Goal: Task Accomplishment & Management: Manage account settings

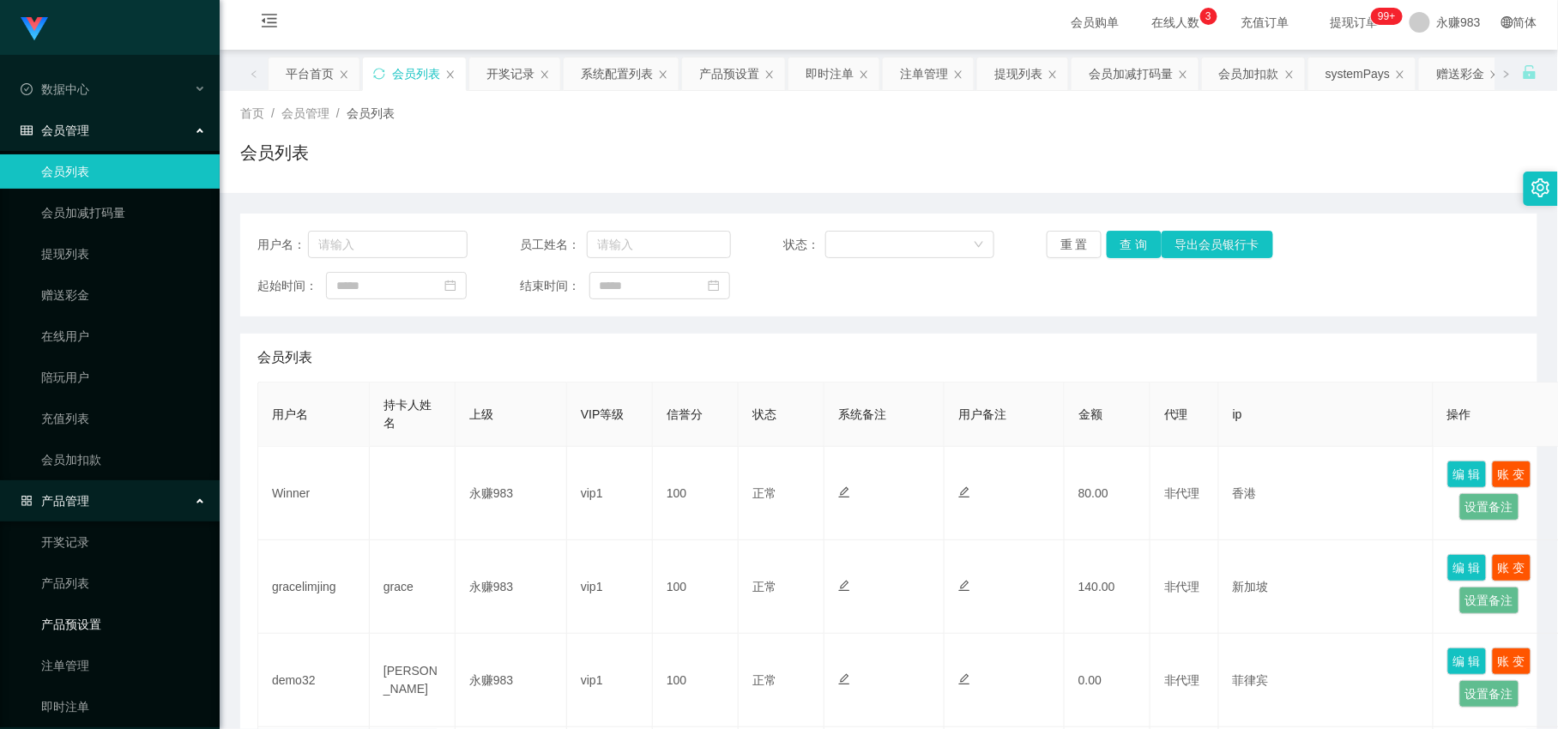
scroll to position [95, 0]
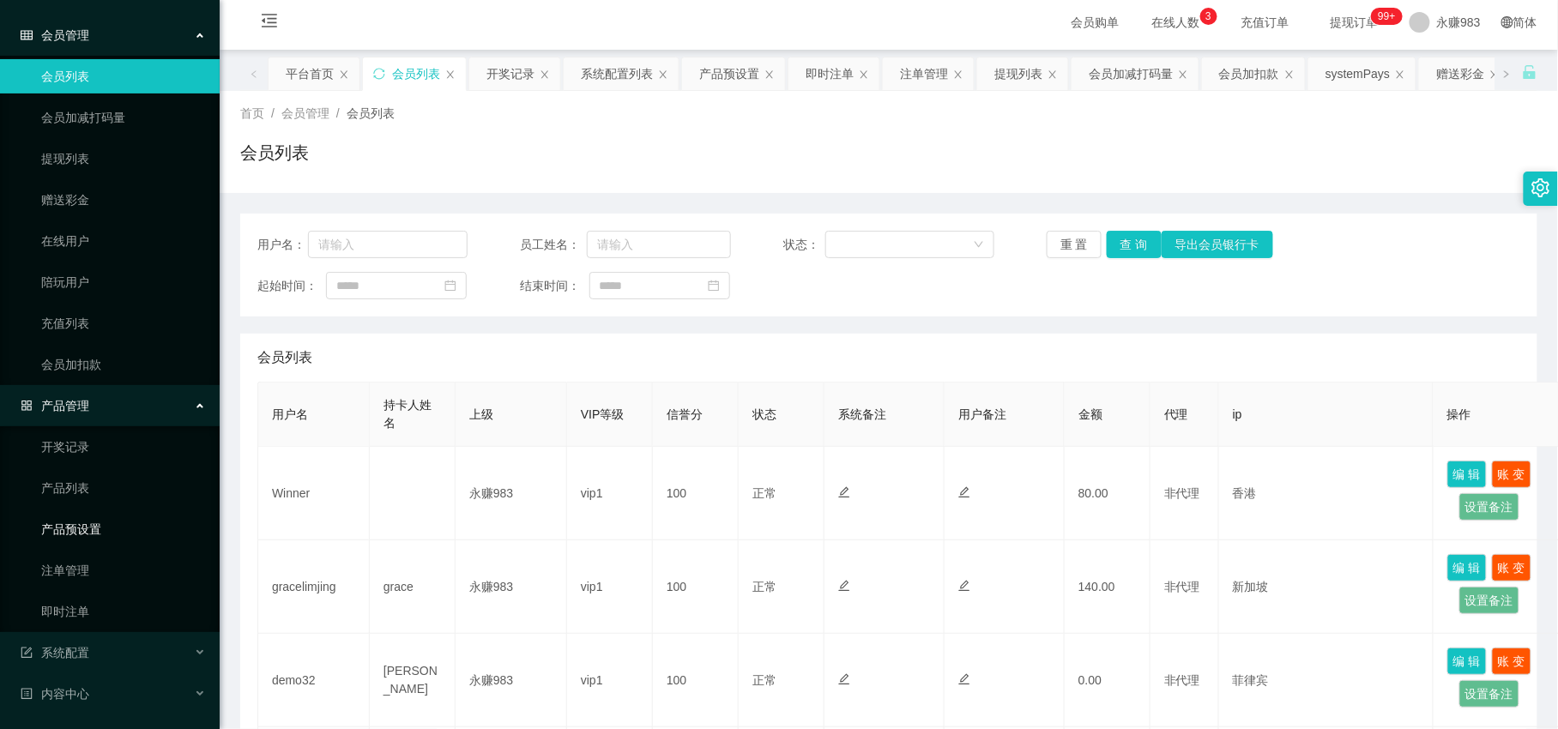
click at [76, 533] on link "产品预设置" at bounding box center [123, 529] width 165 height 34
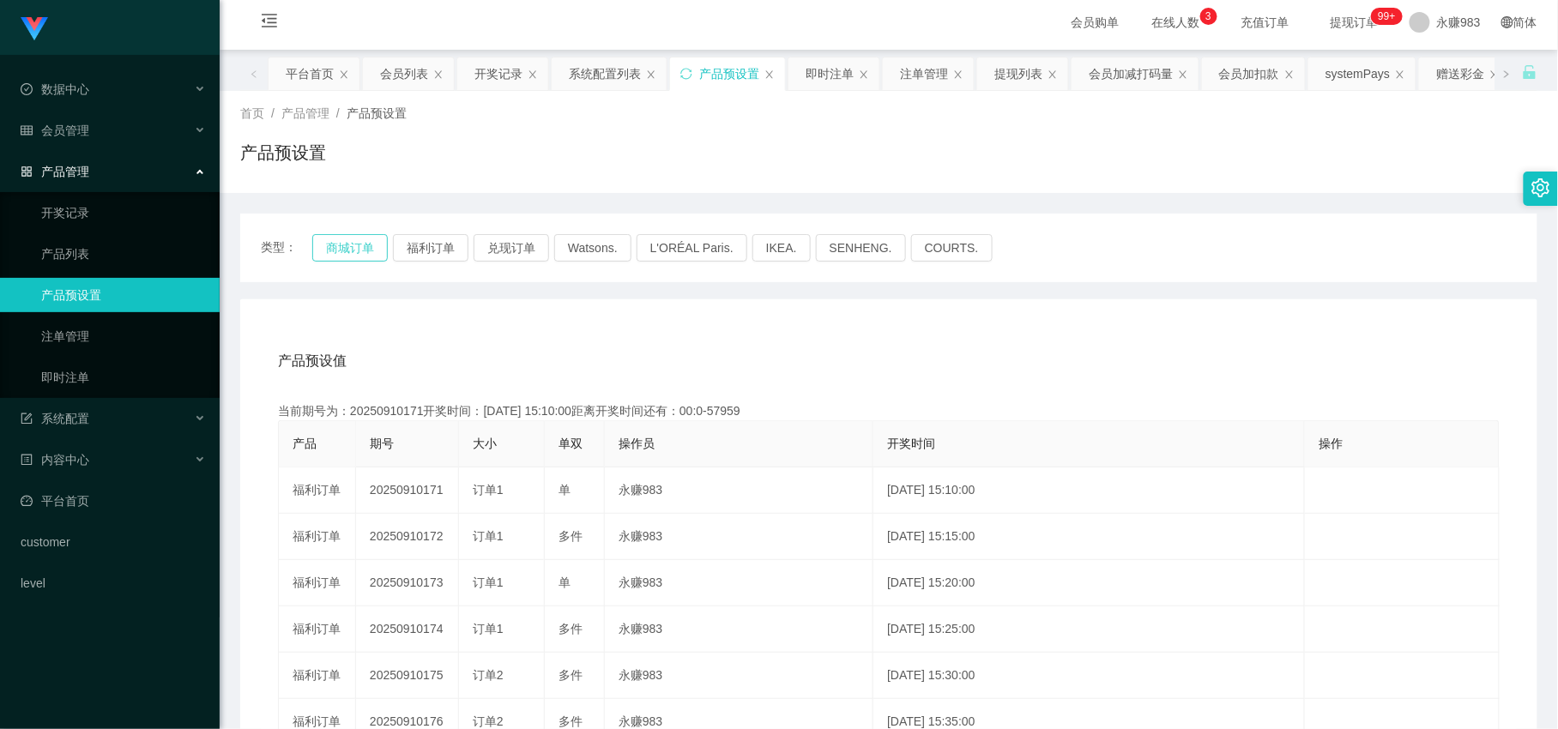
click at [340, 260] on button "商城订单" at bounding box center [350, 247] width 76 height 27
click at [340, 247] on button "商城订单" at bounding box center [350, 247] width 76 height 27
click at [71, 381] on link "即时注单" at bounding box center [123, 377] width 165 height 34
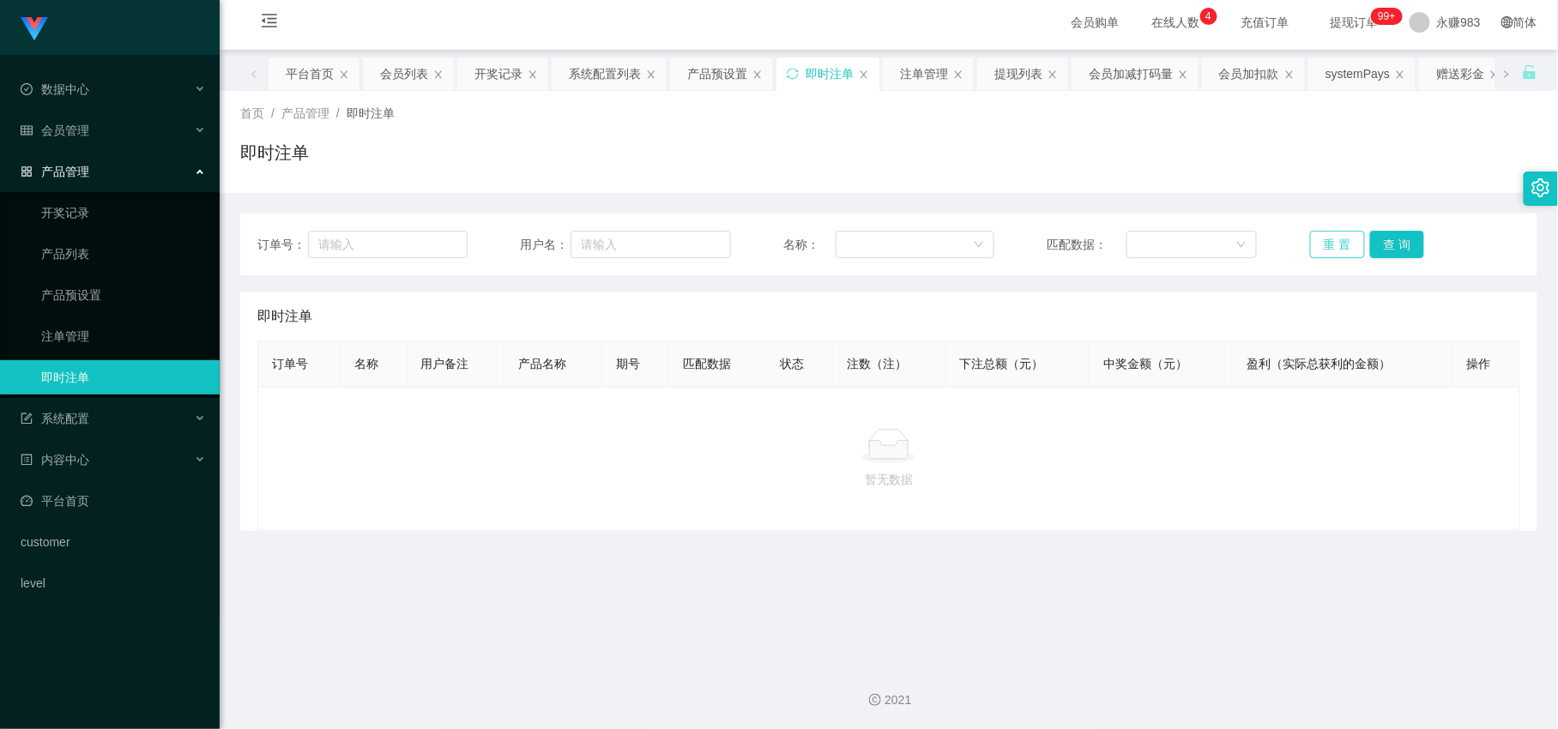
drag, startPoint x: 1310, startPoint y: 237, endPoint x: 1302, endPoint y: 239, distance: 8.8
click at [1310, 237] on button "重 置" at bounding box center [1337, 244] width 55 height 27
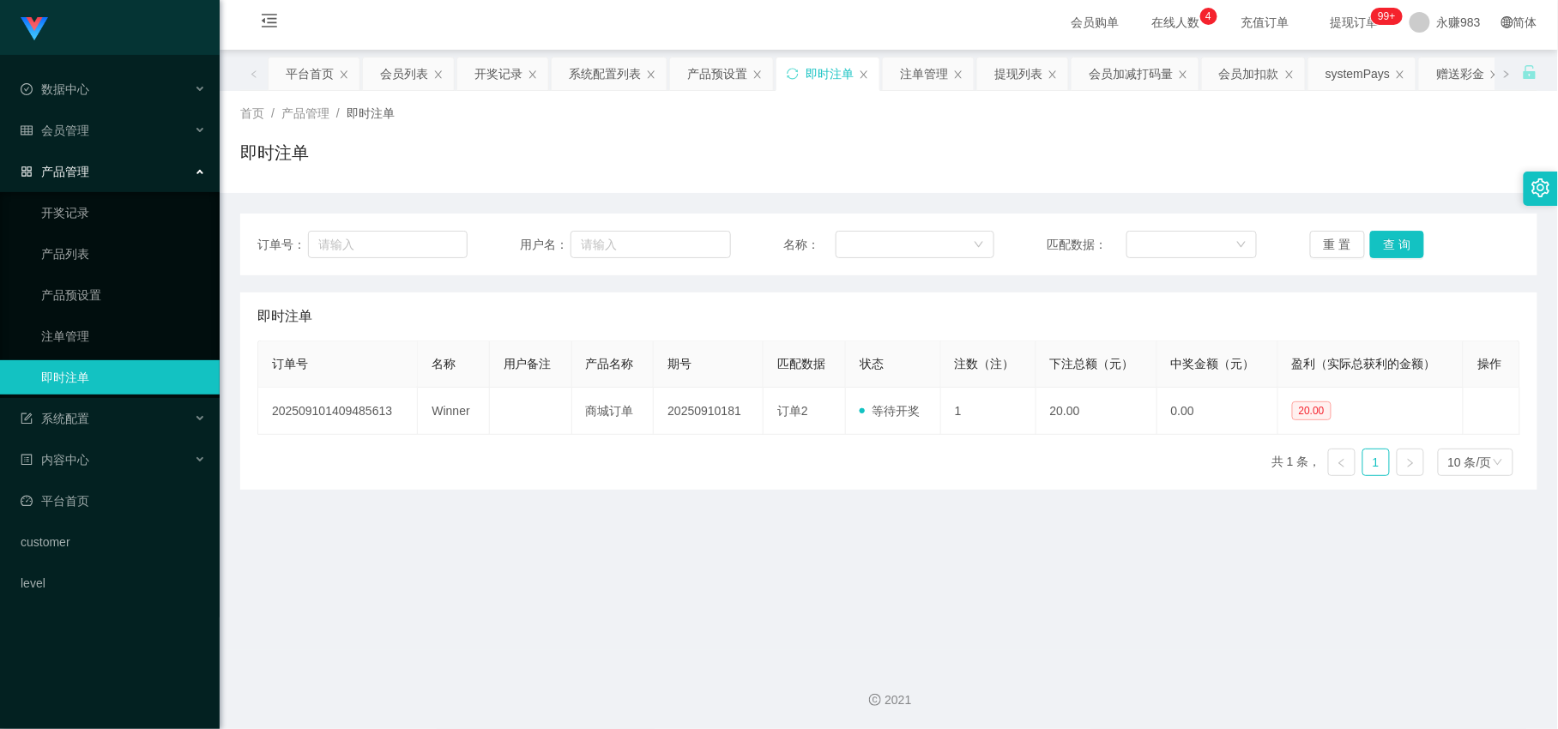
click at [819, 561] on main "关闭左侧 关闭右侧 关闭其它 刷新页面 平台首页 会员列表 开奖记录 系统配置列表 产品预设置 即时注单 注单管理 提现列表 会员加减打码量 会员加扣款 sy…" at bounding box center [889, 350] width 1339 height 601
click at [611, 481] on div "订单号 名称 用户备注 产品名称 期号 匹配数据 状态 注数（注） 下注总额（元） 中奖金额（元） 盈利（实际总获利的金额） 操作 2025091014094…" at bounding box center [888, 415] width 1263 height 149
click at [1341, 243] on button "重 置" at bounding box center [1337, 244] width 55 height 27
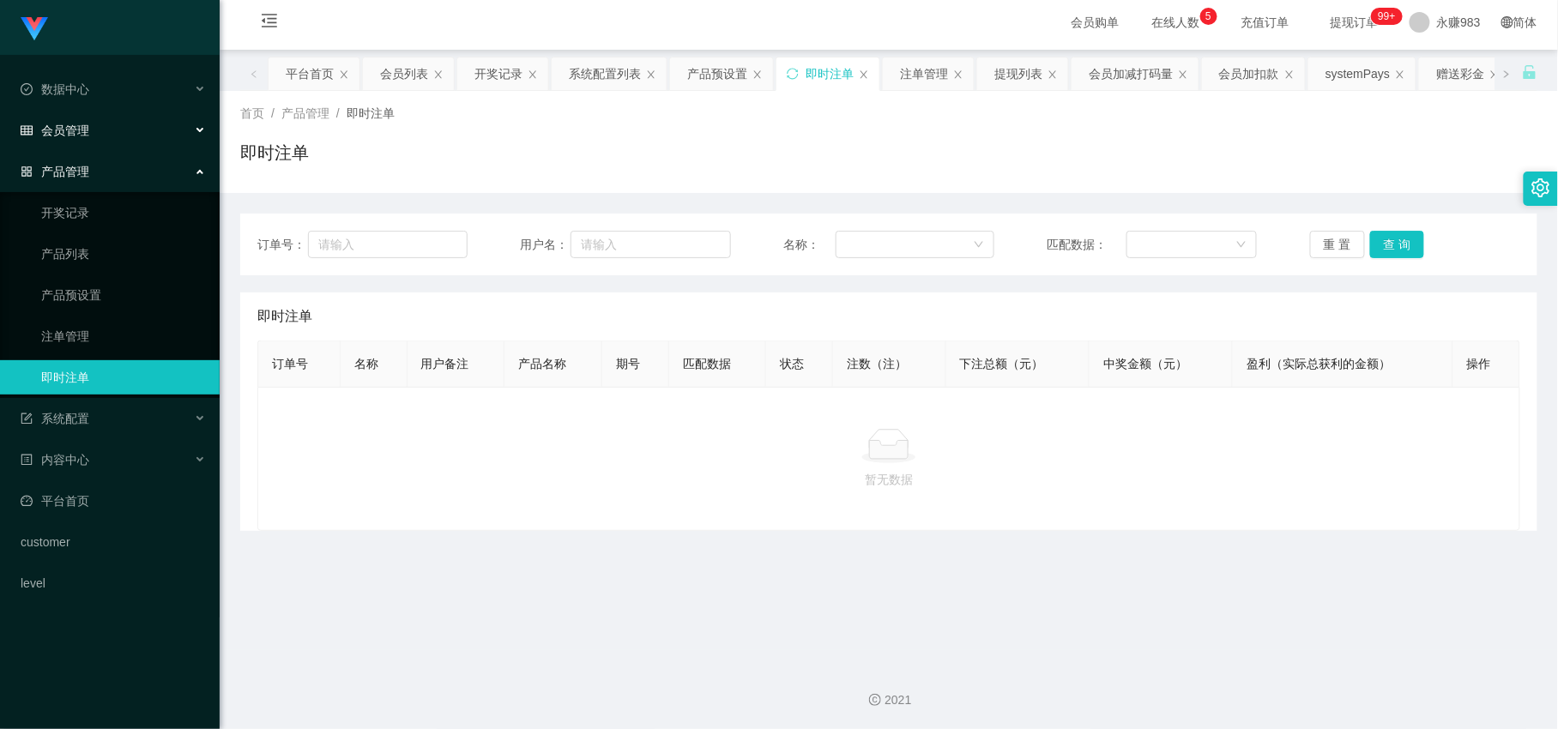
click at [79, 131] on span "会员管理" at bounding box center [55, 131] width 69 height 14
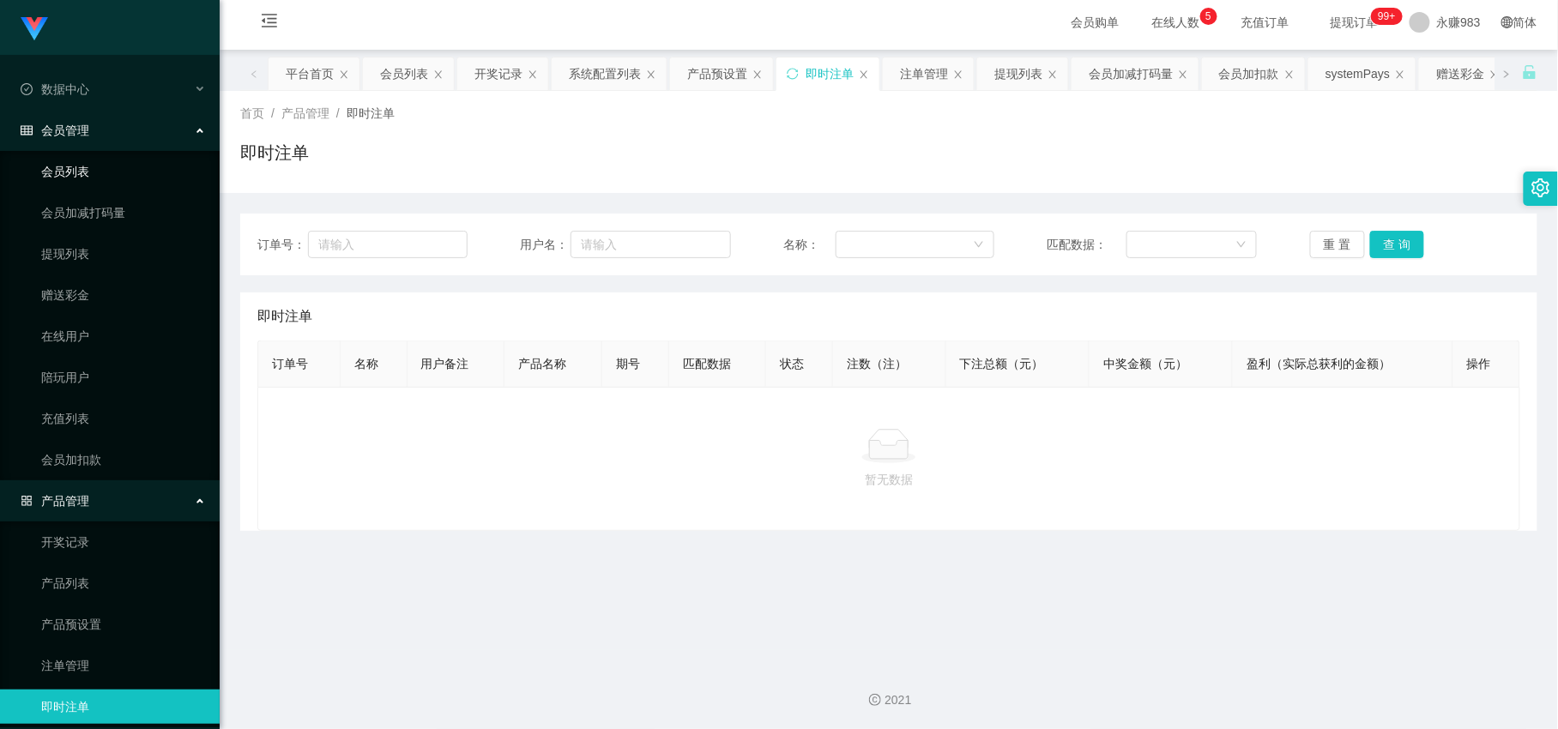
click at [95, 178] on link "会员列表" at bounding box center [123, 171] width 165 height 34
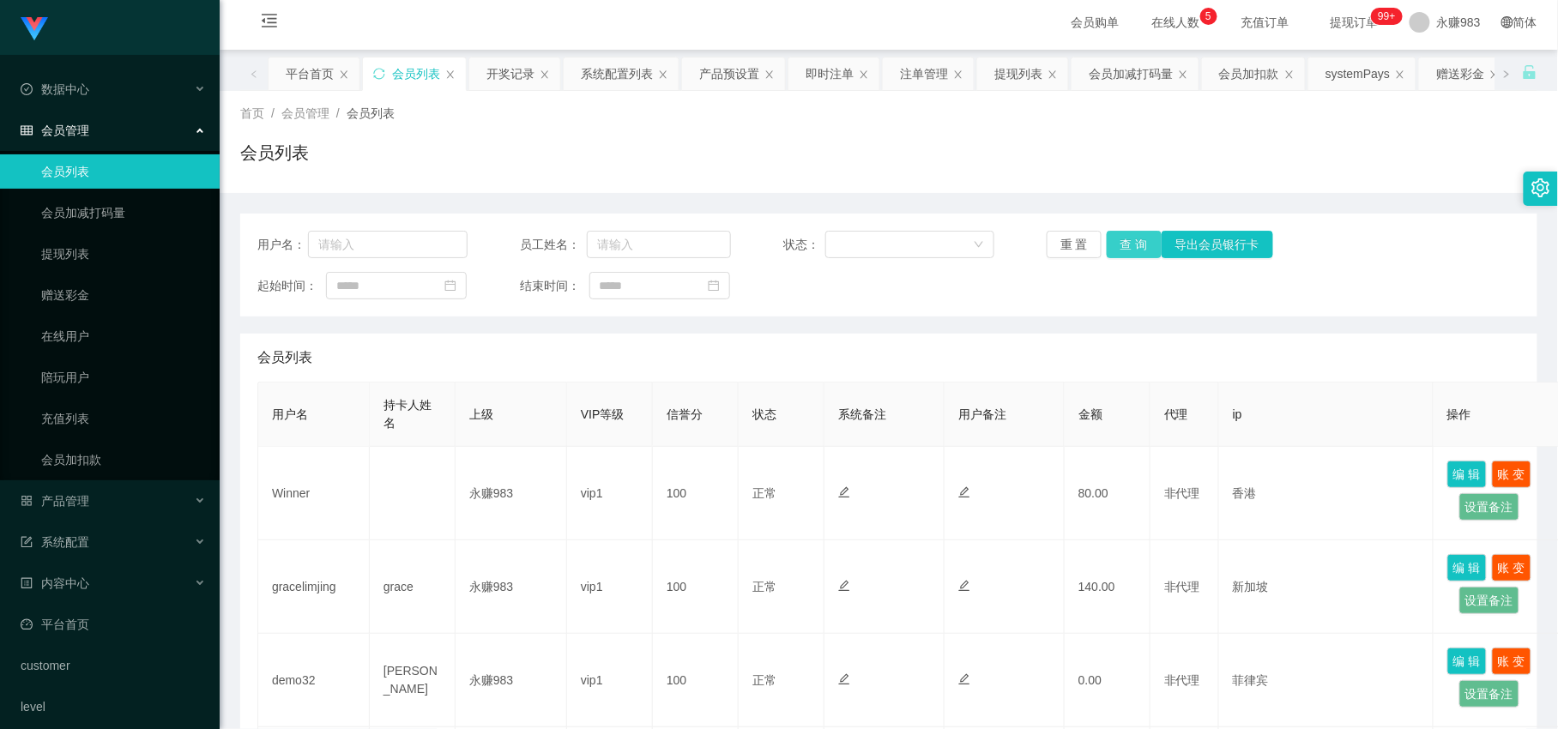
click at [1108, 241] on button "查 询" at bounding box center [1134, 244] width 55 height 27
click at [106, 499] on div "产品管理" at bounding box center [110, 501] width 220 height 34
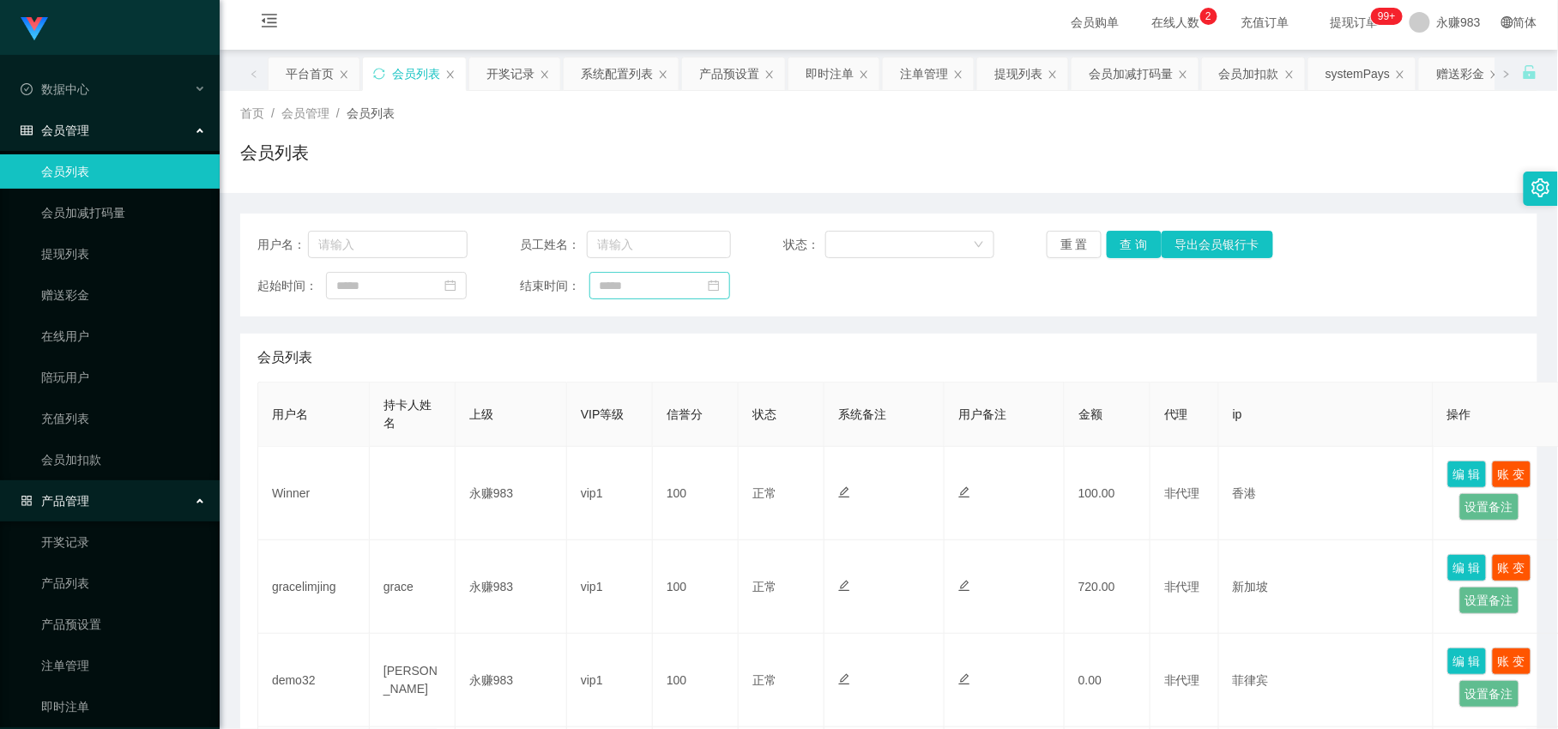
drag, startPoint x: 66, startPoint y: 253, endPoint x: 645, endPoint y: 293, distance: 580.5
click at [66, 253] on link "提现列表" at bounding box center [123, 254] width 165 height 34
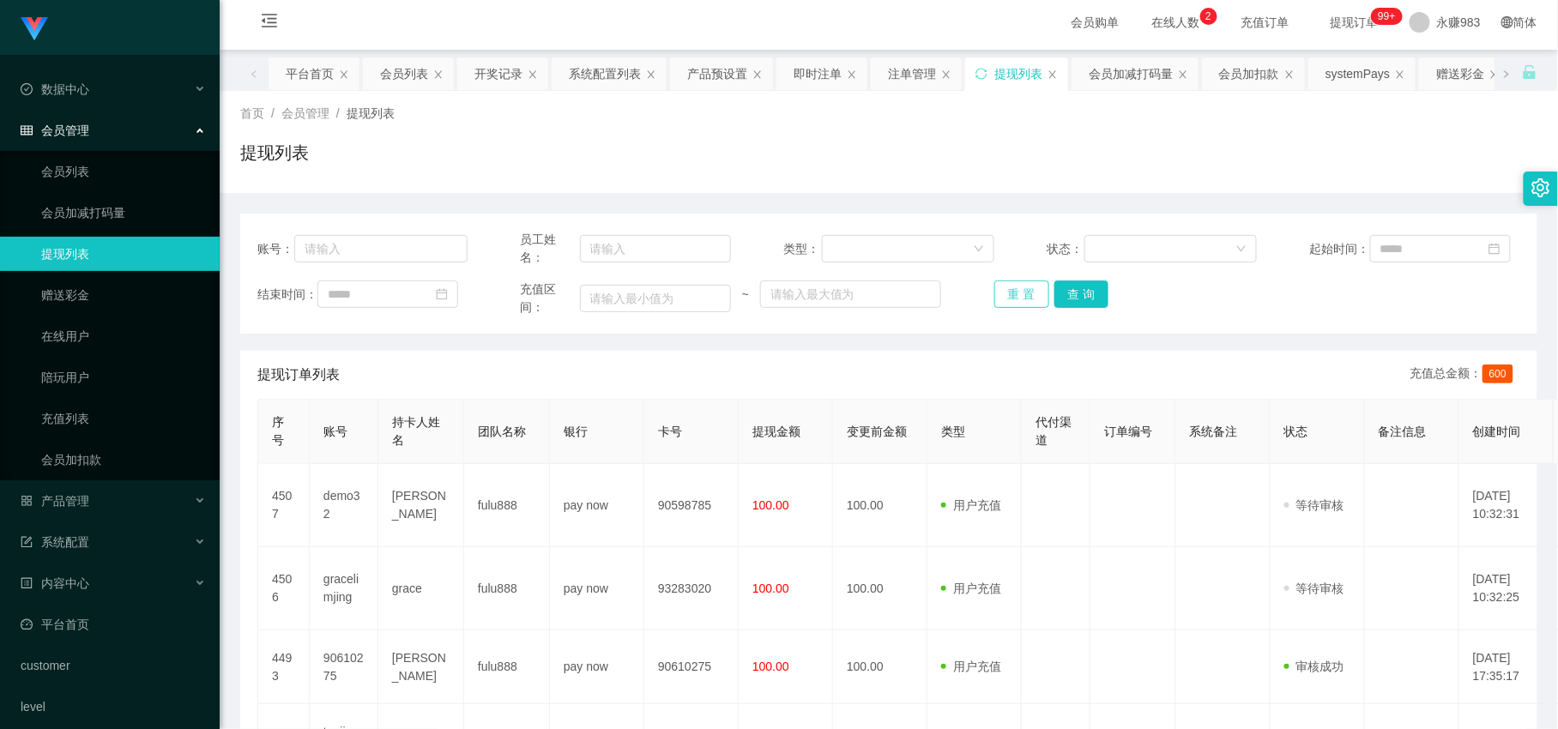
click at [1017, 298] on button "重 置" at bounding box center [1021, 294] width 55 height 27
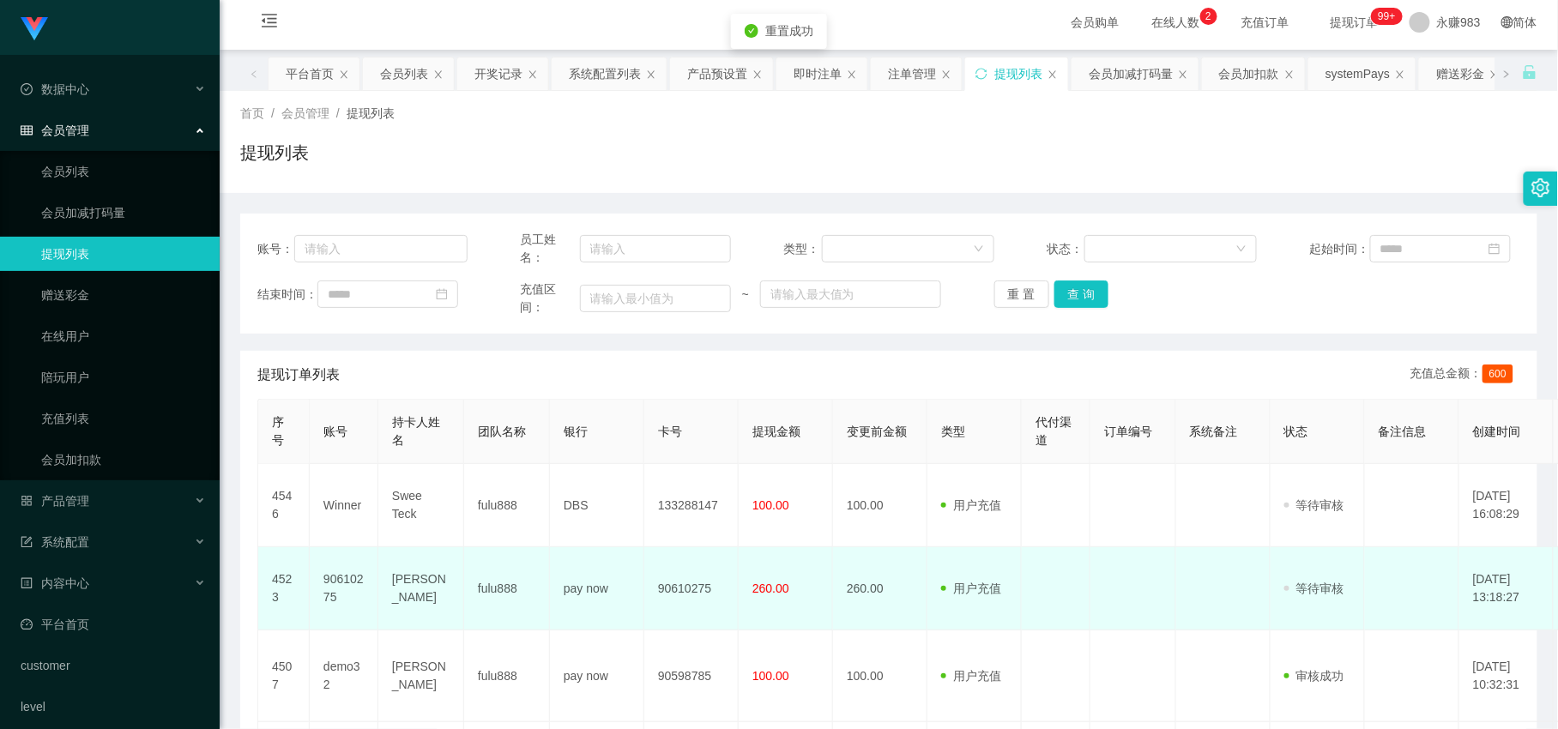
click at [338, 586] on td "90610275" at bounding box center [344, 588] width 69 height 83
copy td "90610275"
click at [1000, 582] on span "用户充值" at bounding box center [971, 589] width 60 height 14
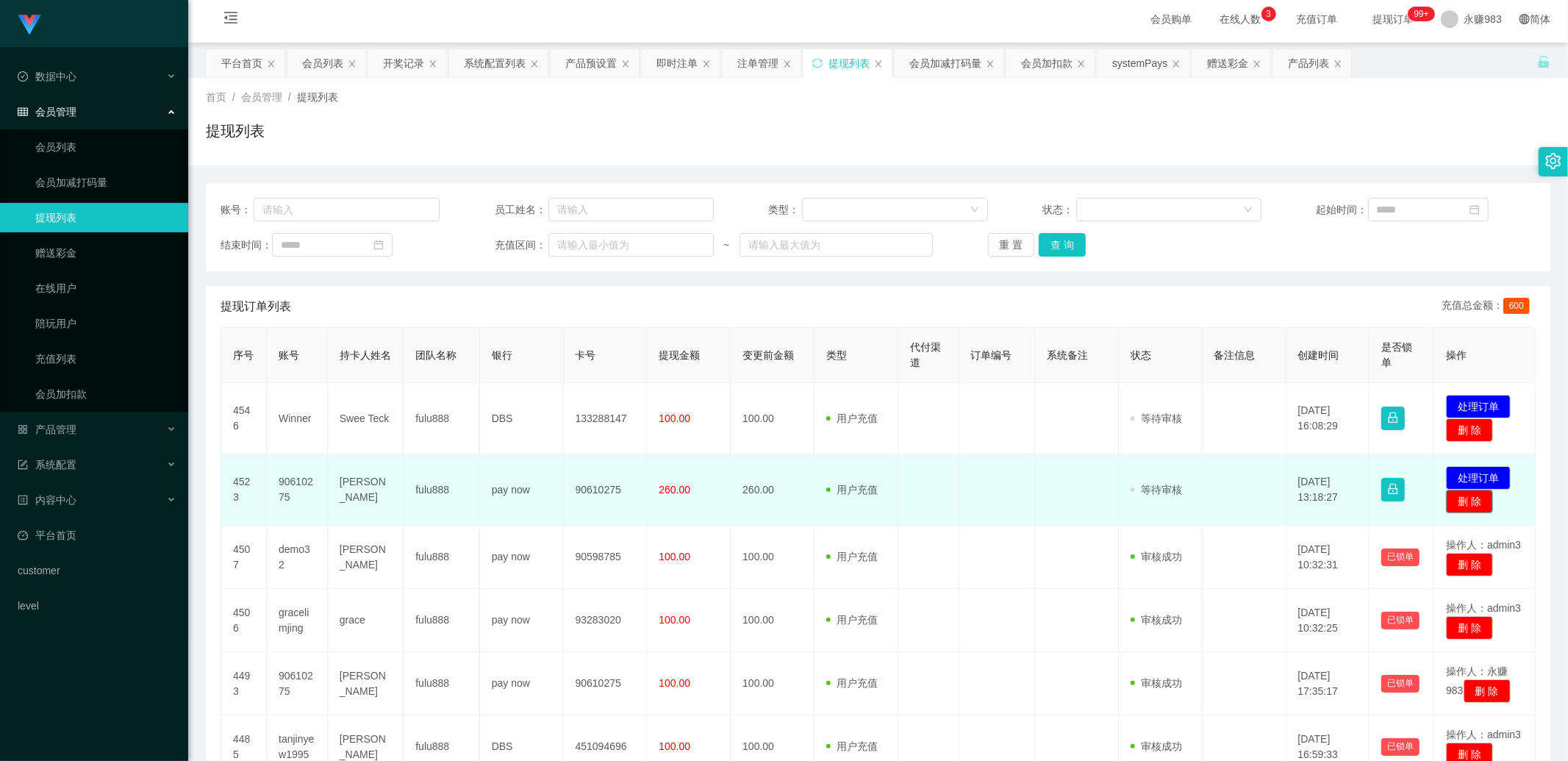
click at [1334, 499] on button "删 除" at bounding box center [1469, 500] width 47 height 23
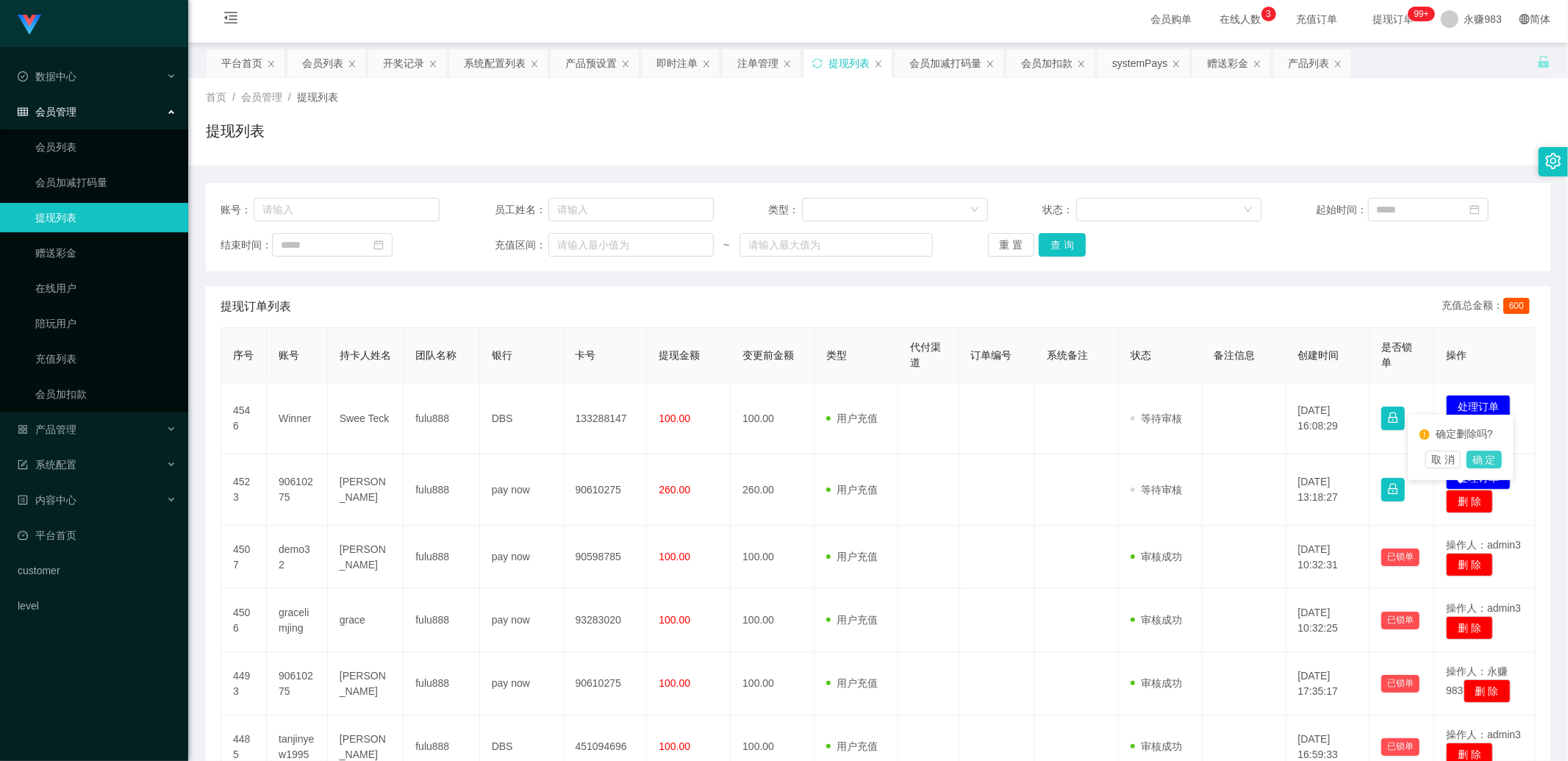
click at [1334, 460] on button "确 定" at bounding box center [1484, 459] width 35 height 18
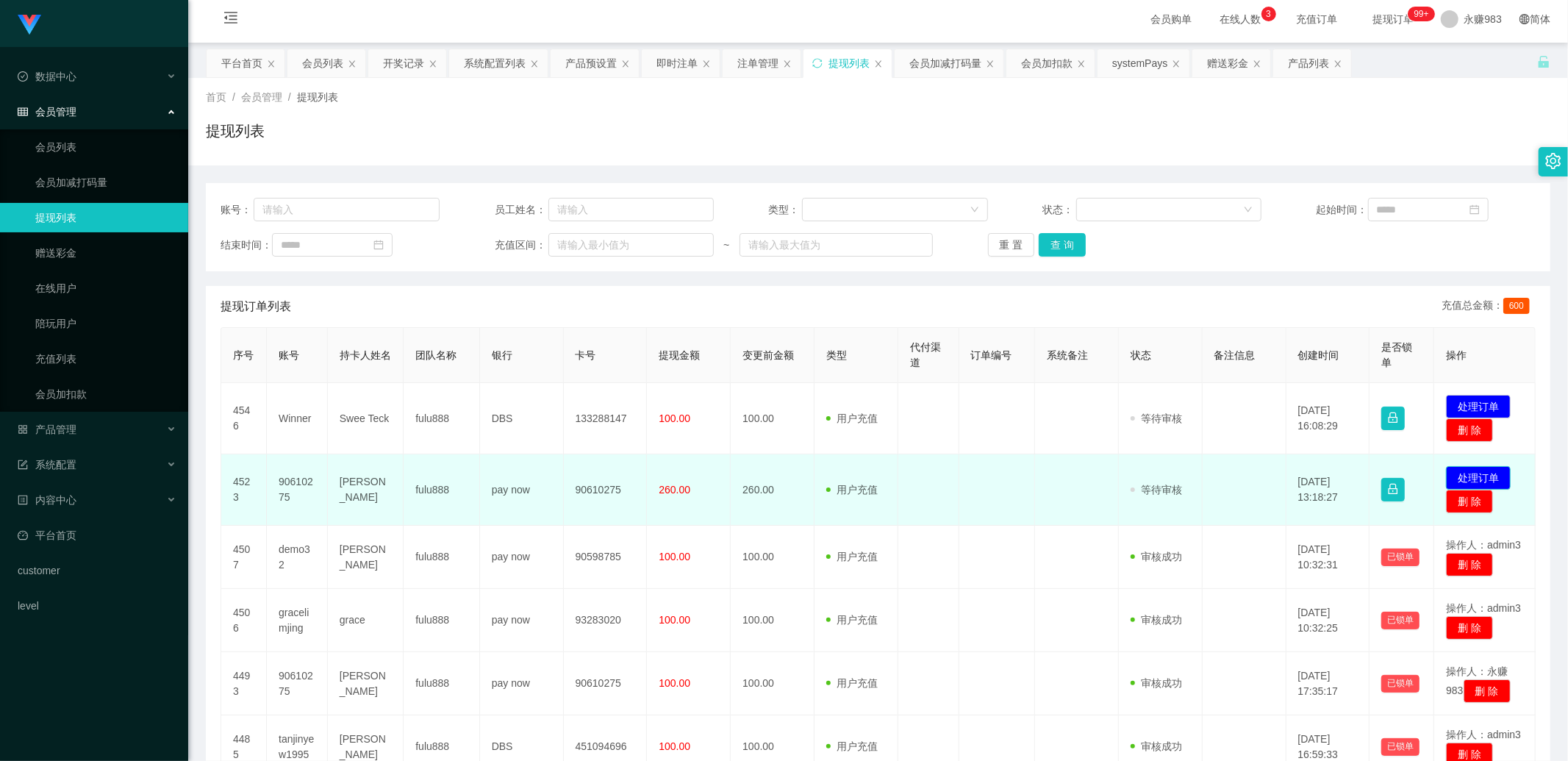
click at [1334, 479] on button "处理订单" at bounding box center [1479, 477] width 65 height 23
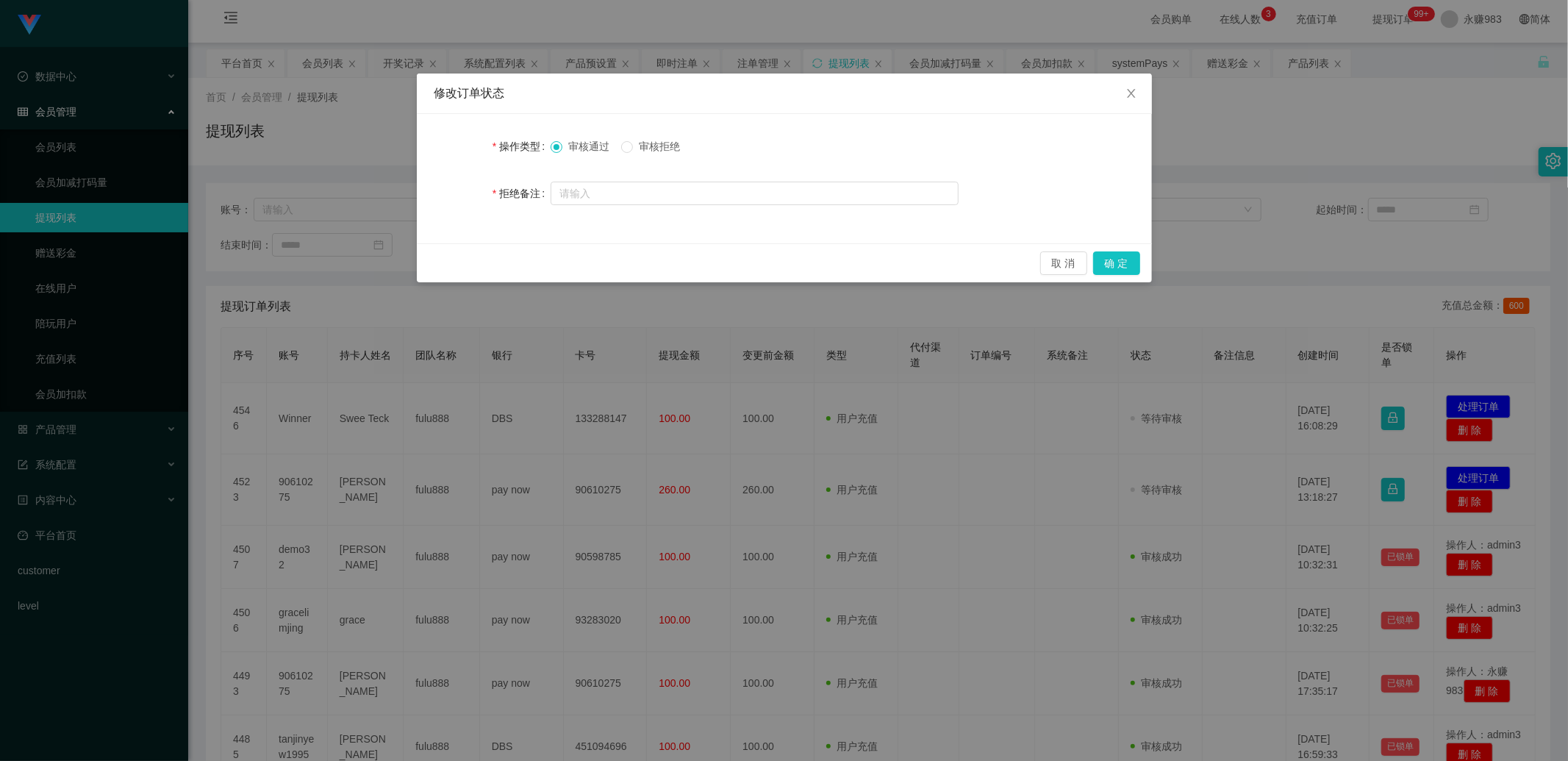
click at [666, 151] on span "审核拒绝" at bounding box center [660, 147] width 53 height 12
click at [1111, 260] on button "确 定" at bounding box center [1116, 262] width 47 height 23
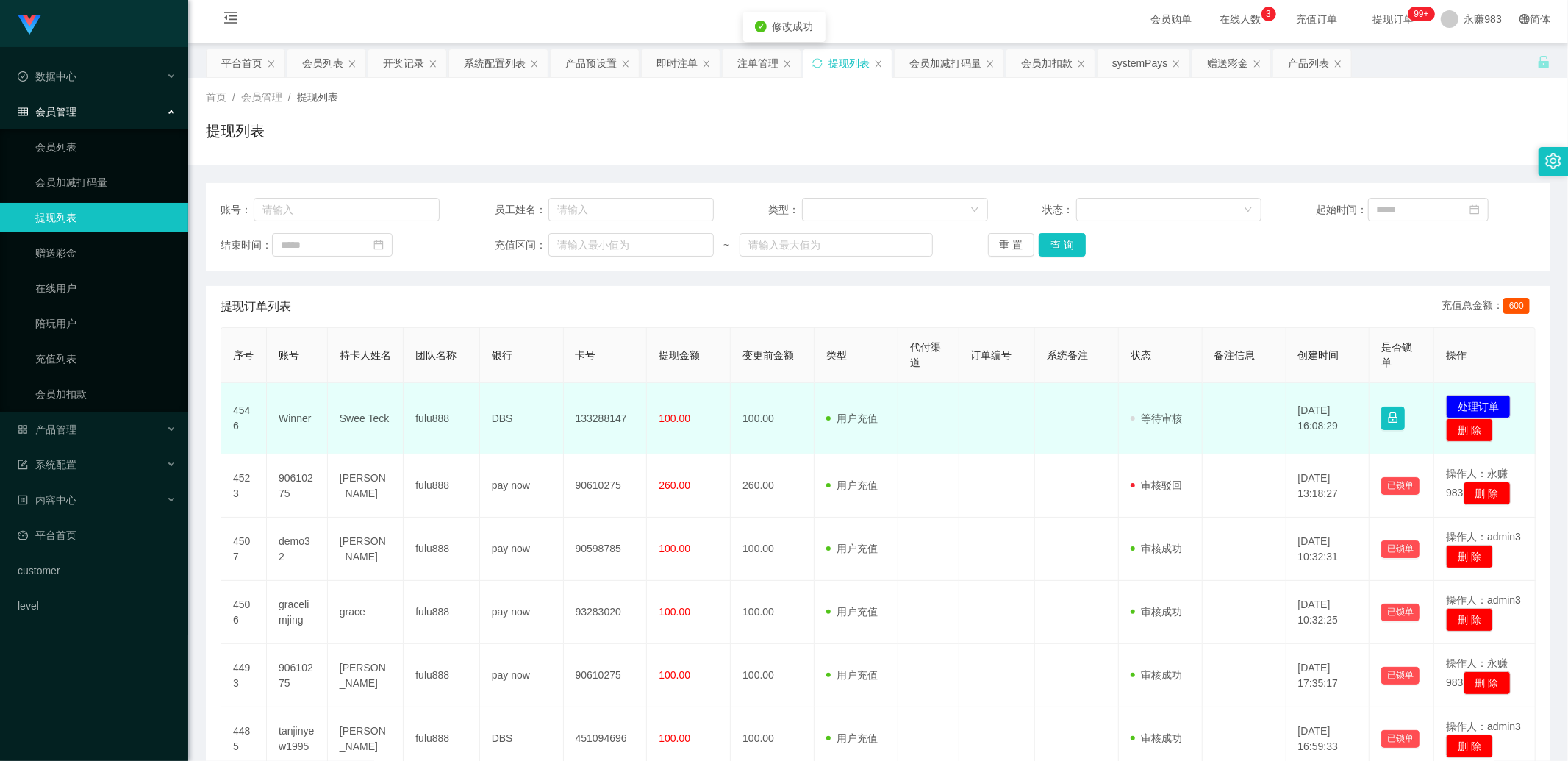
click at [296, 422] on td "Winner" at bounding box center [296, 418] width 61 height 71
copy td "Winner"
click at [361, 421] on td "Swee Teck" at bounding box center [366, 418] width 75 height 71
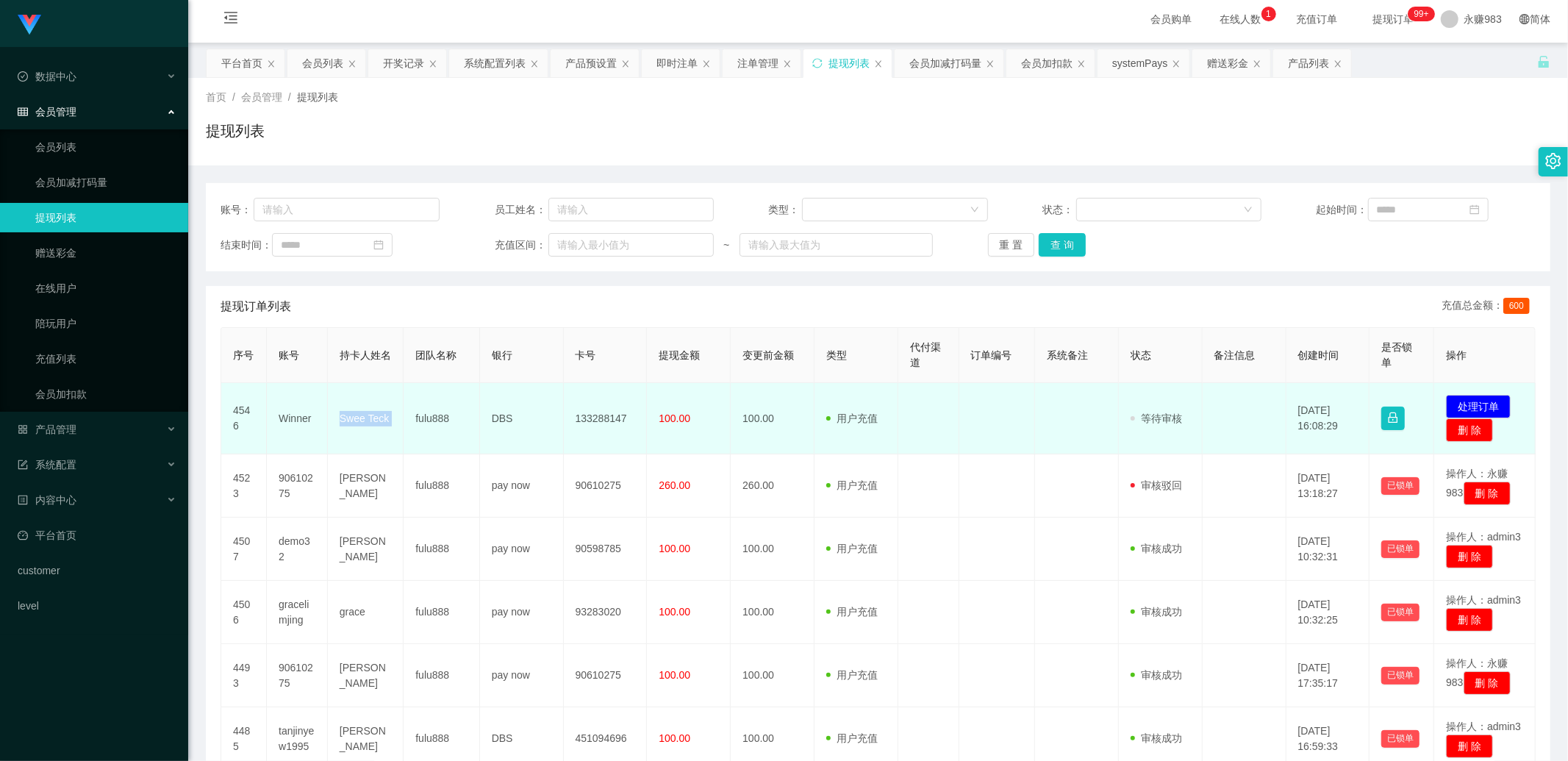
click at [361, 421] on td "Swee Teck" at bounding box center [366, 418] width 75 height 71
copy td "Swee Teck"
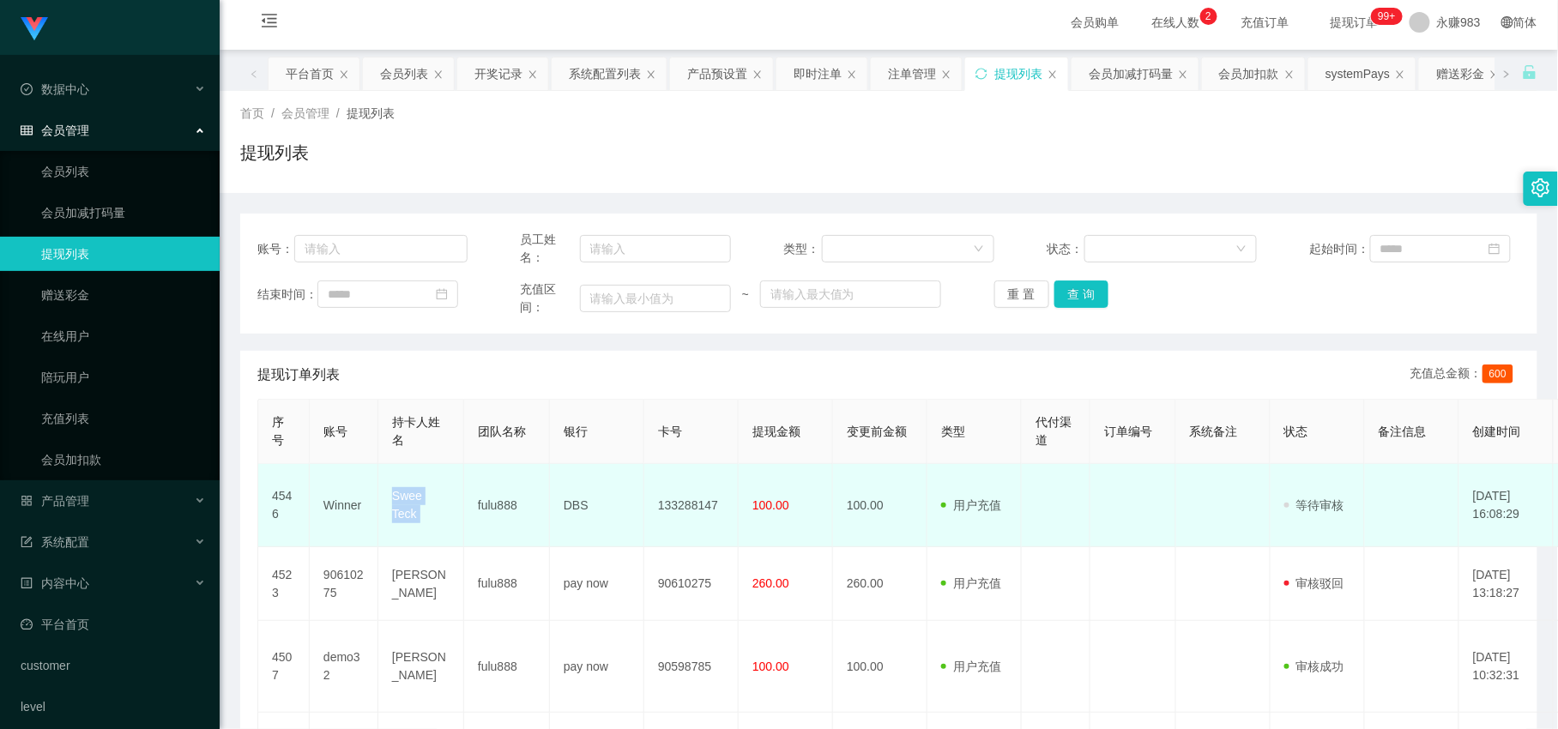
click at [526, 519] on td "fulu888" at bounding box center [507, 505] width 86 height 83
click at [417, 508] on td "Swee Teck" at bounding box center [421, 505] width 86 height 83
click at [418, 508] on td "Swee Teck" at bounding box center [421, 505] width 86 height 83
copy td "Swee Teck"
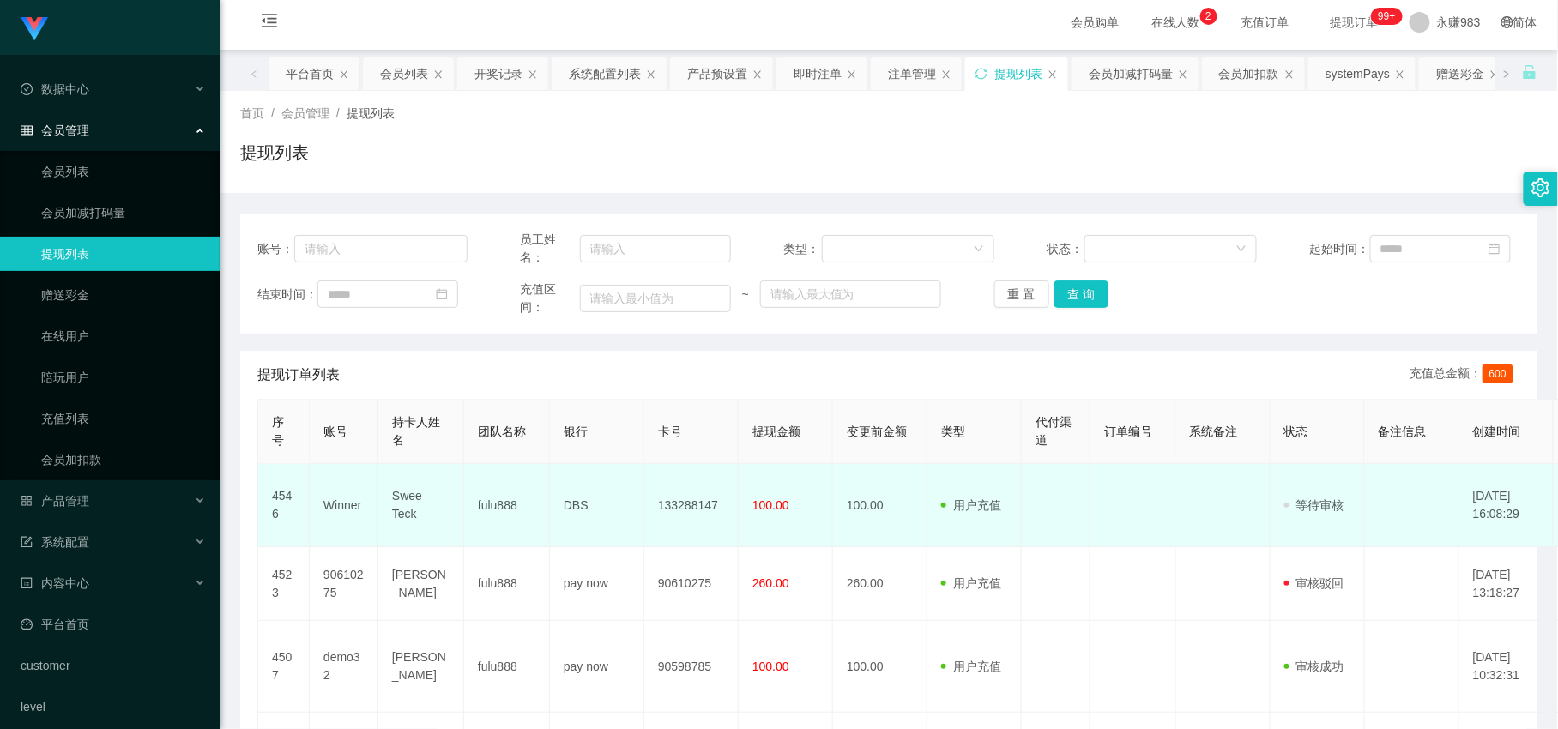
click at [577, 502] on td "DBS" at bounding box center [597, 505] width 94 height 83
copy td "DBS"
click at [662, 506] on td "133288147" at bounding box center [691, 505] width 94 height 83
click at [663, 506] on td "133288147" at bounding box center [691, 505] width 94 height 83
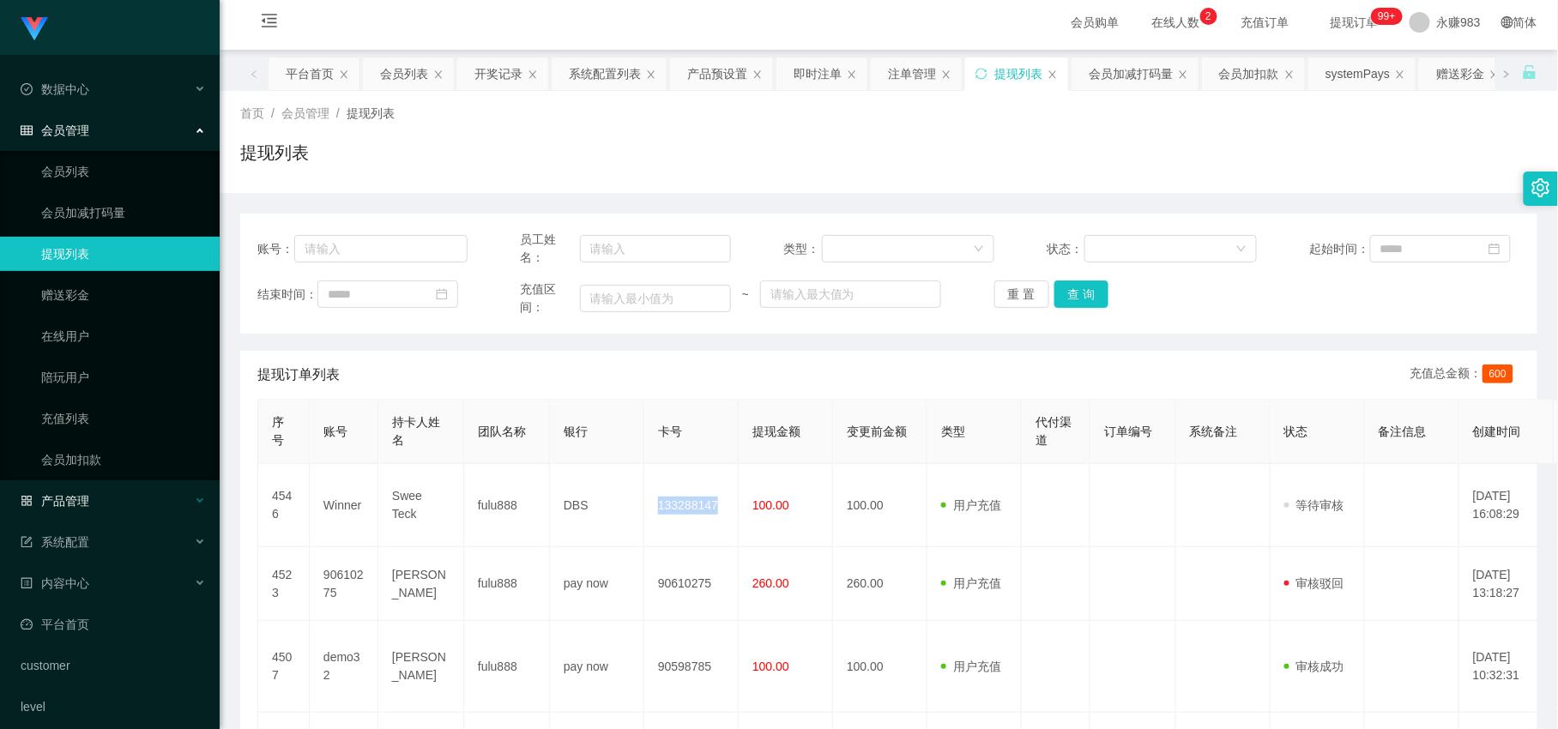
copy td "133288147"
